Goal: Transaction & Acquisition: Subscribe to service/newsletter

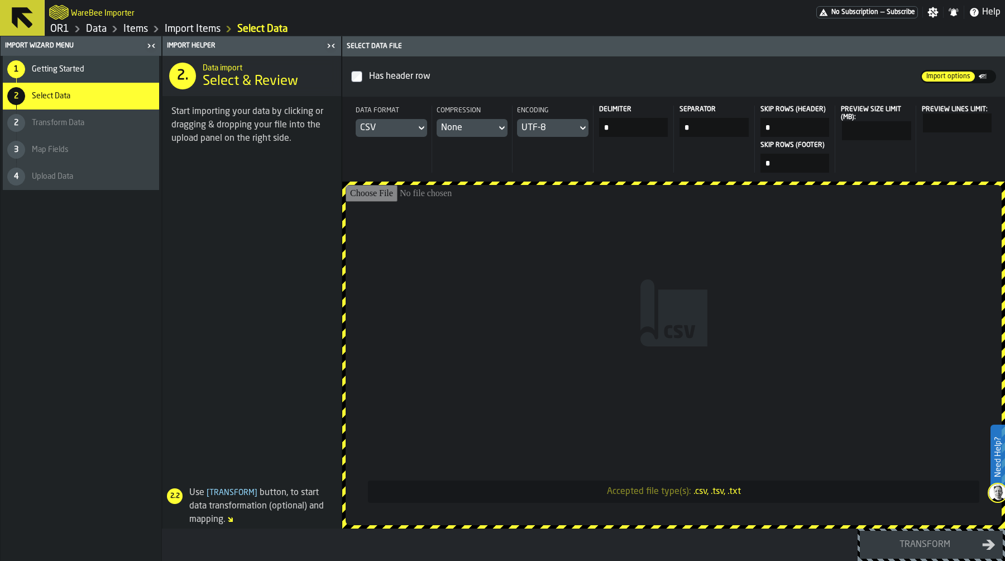
click at [770, 13] on div "WareBee Importer" at bounding box center [432, 12] width 767 height 20
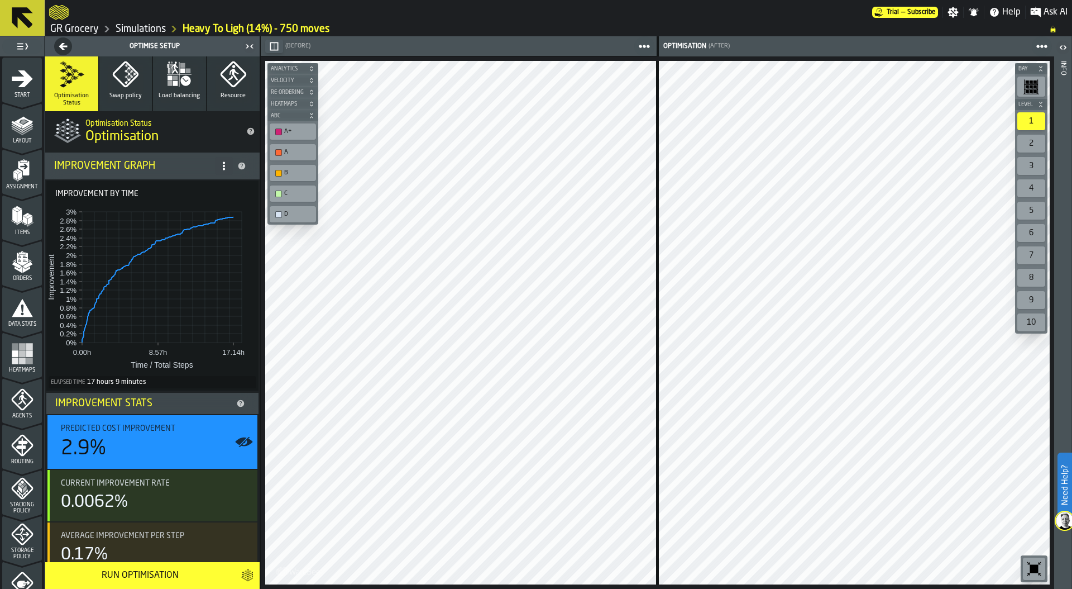
scroll to position [266, 0]
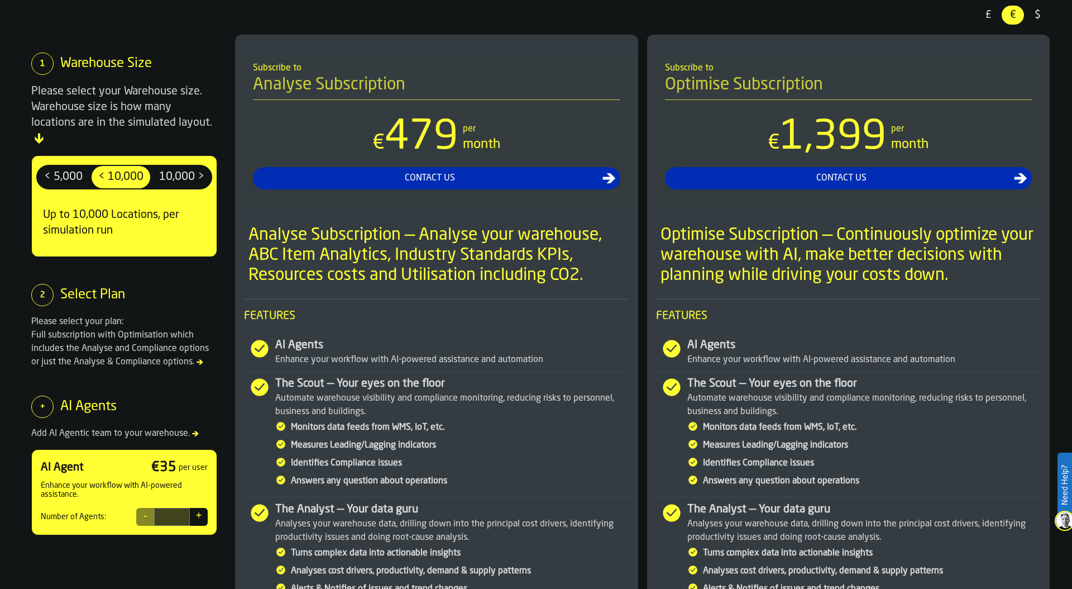
click at [193, 168] on span "10,000 >" at bounding box center [182, 177] width 54 height 18
